Goal: Find contact information: Find contact information

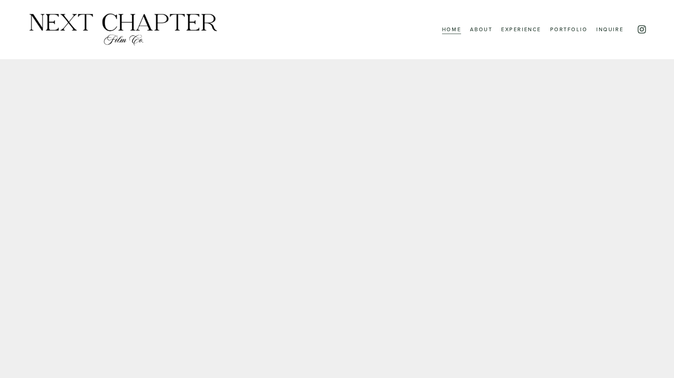
click at [473, 29] on link "About" at bounding box center [481, 29] width 23 height 11
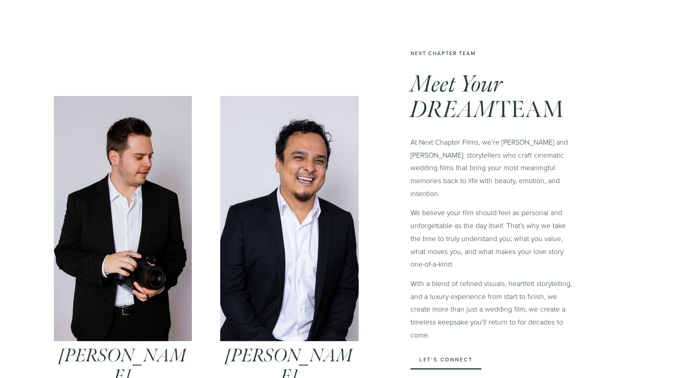
scroll to position [229, 0]
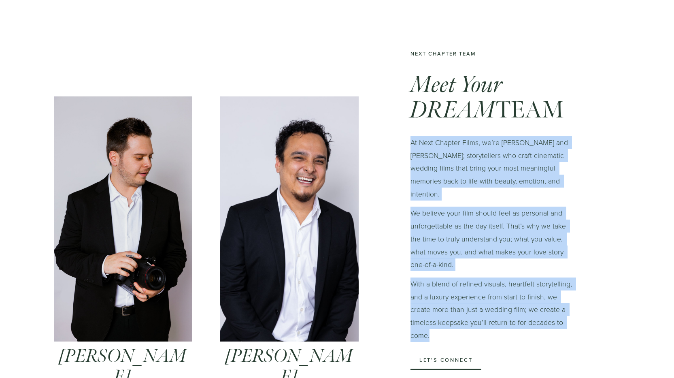
drag, startPoint x: 411, startPoint y: 143, endPoint x: 451, endPoint y: 327, distance: 188.8
click at [451, 327] on div "Meet Your DREAM TEAM At Next Chapter Films, we’re James and Austin; storyteller…" at bounding box center [491, 206] width 162 height 269
copy div "At Next Chapter Films, we’re James and Austin; storytellers who craft cinematic…"
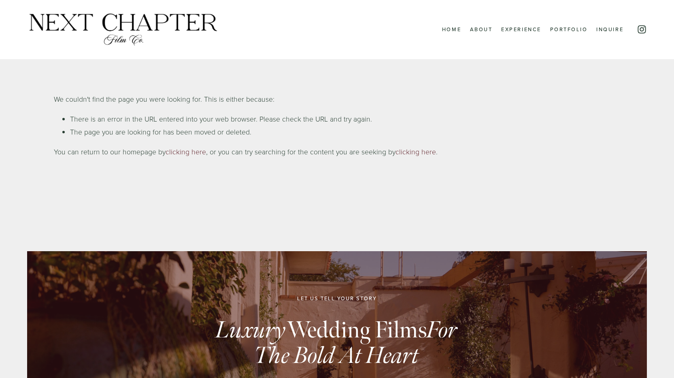
click at [618, 30] on link "Inquire" at bounding box center [609, 29] width 27 height 11
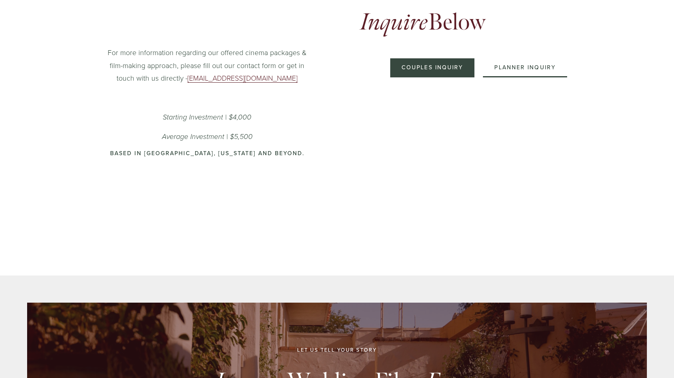
scroll to position [324, 0]
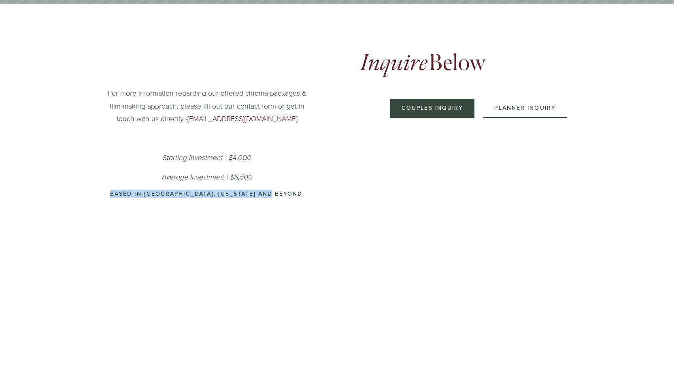
drag, startPoint x: 126, startPoint y: 194, endPoint x: 290, endPoint y: 194, distance: 164.4
click at [290, 194] on p "Based in [GEOGRAPHIC_DATA], [US_STATE] and beyond." at bounding box center [207, 193] width 213 height 7
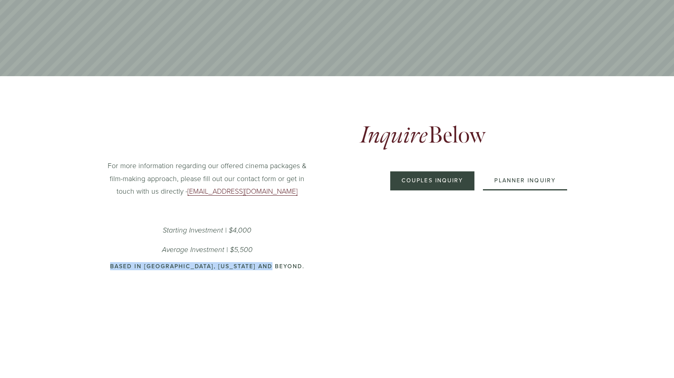
scroll to position [235, 0]
